Goal: Use online tool/utility: Utilize a website feature to perform a specific function

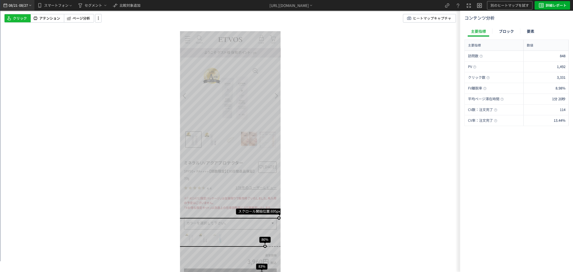
click at [24, 6] on span "08/27" at bounding box center [23, 5] width 9 height 11
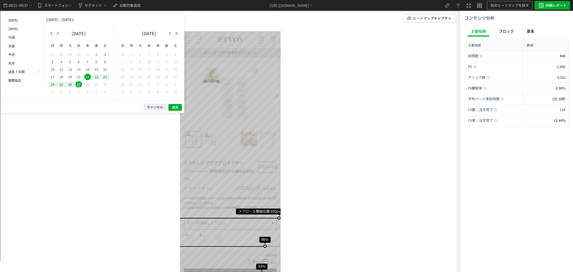
click at [78, 78] on span "20" at bounding box center [78, 77] width 6 height 6
click at [0, 0] on span "19" at bounding box center [0, 0] width 0 height 0
drag, startPoint x: 60, startPoint y: 33, endPoint x: 65, endPoint y: 38, distance: 7.6
click at [0, 0] on button "button" at bounding box center [0, 0] width 0 height 0
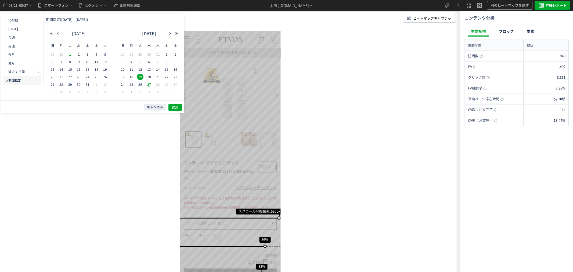
click at [201, 135] on span "1" at bounding box center [282, 142] width 163 height 15
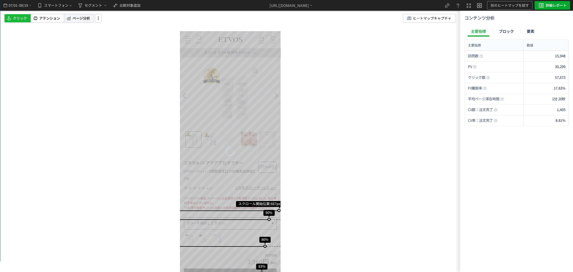
click at [77, 20] on span "ページ分析" at bounding box center [80, 18] width 17 height 5
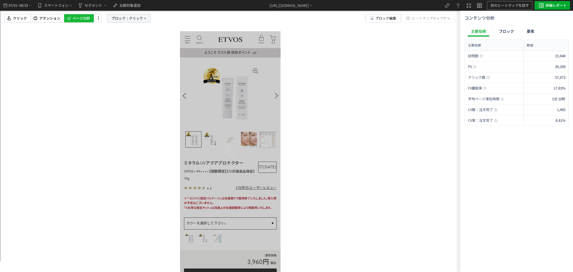
click at [122, 19] on span "ブロック：" at bounding box center [119, 18] width 17 height 8
click at [113, 47] on span "要素" at bounding box center [110, 46] width 8 height 5
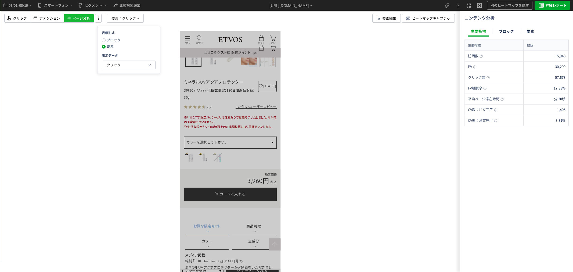
scroll to position [179, 0]
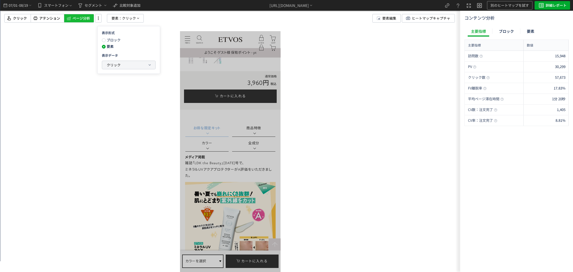
click at [117, 64] on span "クリック" at bounding box center [114, 64] width 14 height 5
click at [125, 94] on body "07/01 - 08/19 スマートフォン セグメント 比較対象追加 [URL][DOMAIN_NAME] 別のヒートマップを試す 詳細レポート クリック ア…" at bounding box center [286, 136] width 573 height 272
click at [129, 92] on p "クリック" at bounding box center [127, 89] width 41 height 9
click at [162, 102] on li "クリック率" at bounding box center [171, 103] width 29 height 10
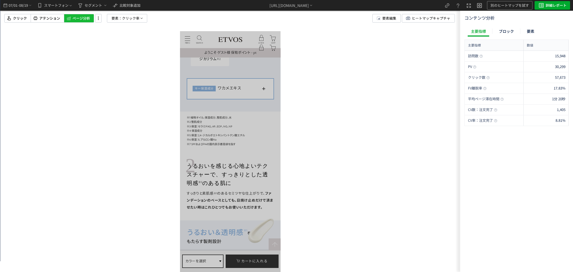
scroll to position [1402, 0]
